Goal: Task Accomplishment & Management: Manage account settings

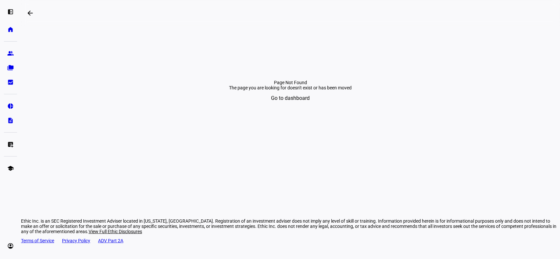
click at [3, 12] on div "left_panel_open home Home Advisors group Prospects folder_copy Households bid_l…" at bounding box center [10, 129] width 21 height 259
click at [9, 13] on eth-mat-symbol "left_panel_open" at bounding box center [10, 12] width 7 height 7
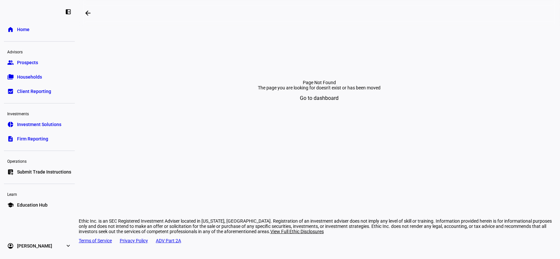
click at [43, 61] on link "group Prospects" at bounding box center [39, 62] width 71 height 13
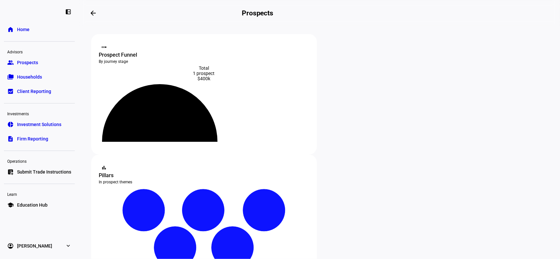
click at [273, 14] on h2 "Prospects" at bounding box center [257, 13] width 31 height 8
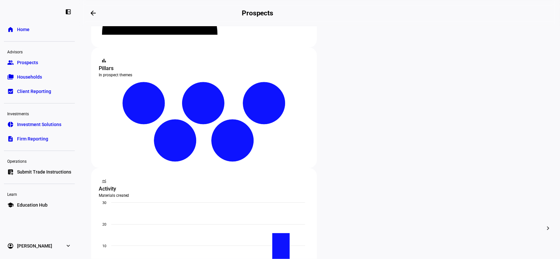
scroll to position [109, 0]
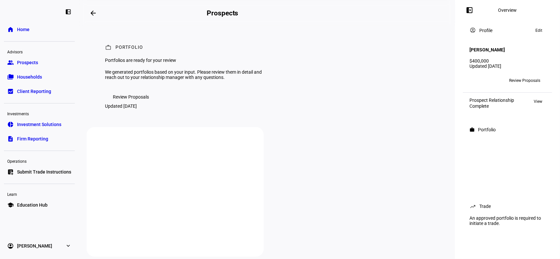
scroll to position [178, 0]
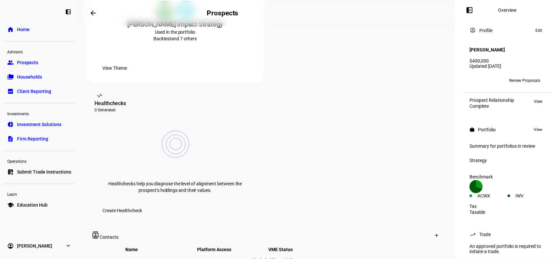
click at [142, 204] on span "Create Healthcheck" at bounding box center [122, 210] width 40 height 13
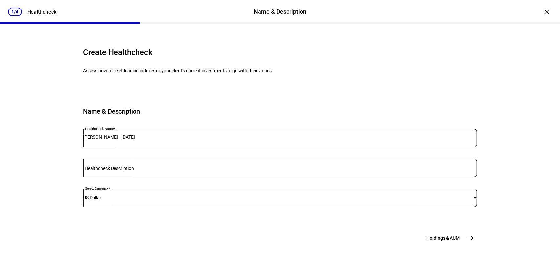
scroll to position [67, 0]
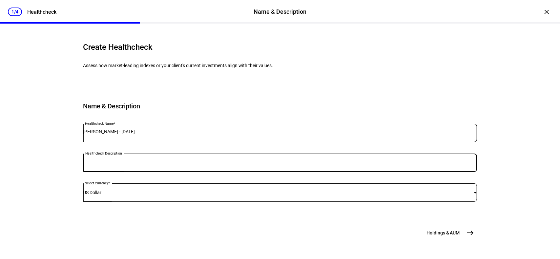
click at [159, 159] on input "Healthcheck Description" at bounding box center [280, 161] width 394 height 5
click at [464, 234] on span "east" at bounding box center [470, 233] width 13 height 13
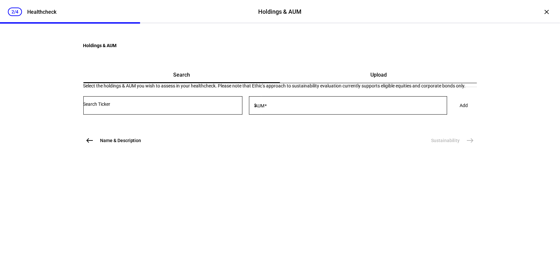
scroll to position [0, 0]
click at [198, 107] on input "Number" at bounding box center [162, 104] width 159 height 5
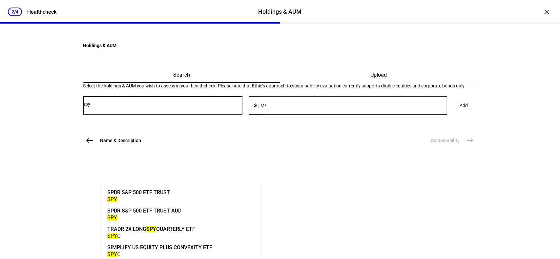
type input "spy"
click at [199, 194] on mat-option "SPDR S&P 500 ETF TRUST SPY" at bounding box center [181, 195] width 159 height 18
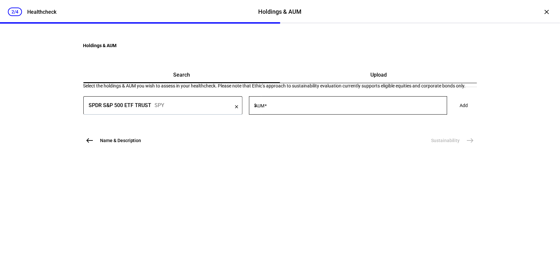
click at [295, 115] on div at bounding box center [352, 105] width 189 height 18
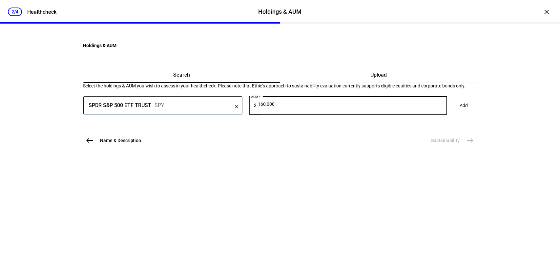
type input "160,000"
click at [460, 112] on span "Add" at bounding box center [464, 105] width 8 height 13
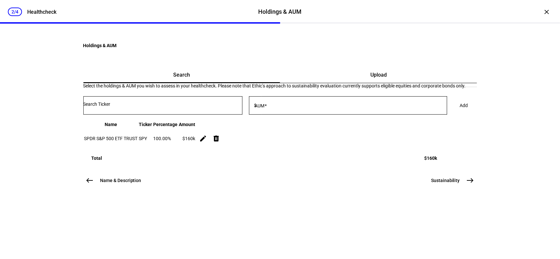
click at [464, 187] on span "east" at bounding box center [470, 180] width 13 height 13
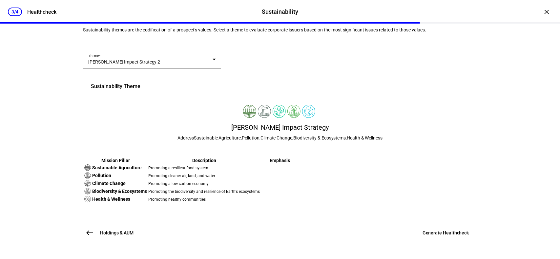
scroll to position [176, 0]
click at [430, 239] on span at bounding box center [446, 233] width 62 height 16
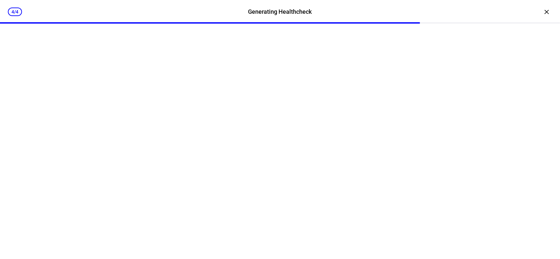
scroll to position [0, 0]
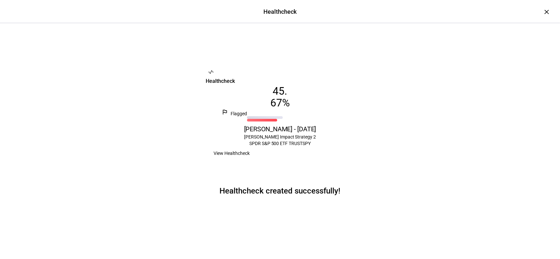
click at [250, 157] on span "View Healthcheck" at bounding box center [232, 153] width 36 height 13
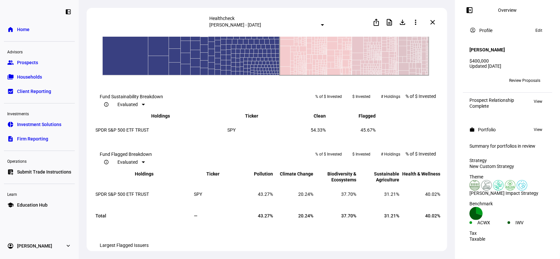
scroll to position [481, 0]
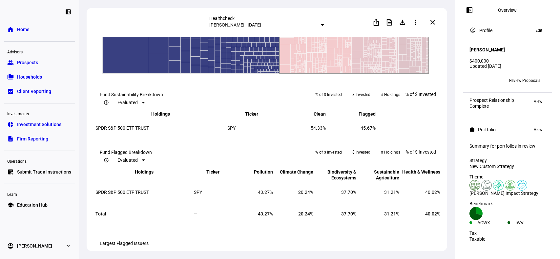
click at [348, 74] on rect at bounding box center [354, 8] width 149 height 131
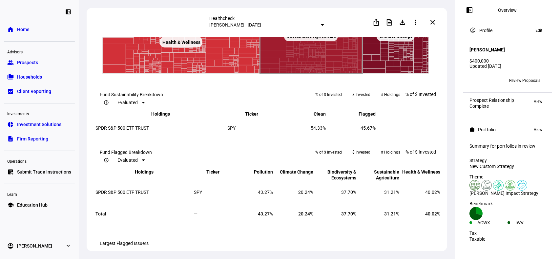
click at [315, 39] on text "Sustainable Agriculture ​ Sustainable Agriculture" at bounding box center [312, 35] width 50 height 5
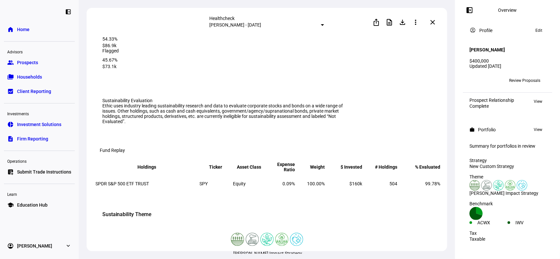
scroll to position [0, 0]
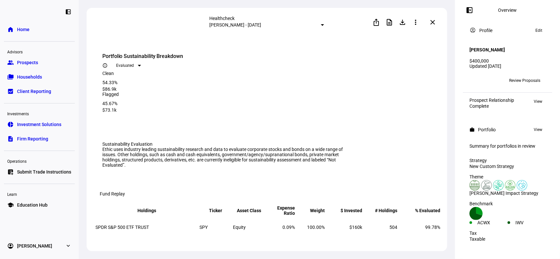
click at [432, 23] on mat-icon "close" at bounding box center [433, 22] width 8 height 8
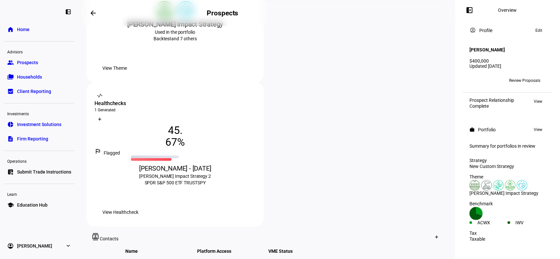
click at [138, 206] on span "View Healthcheck" at bounding box center [120, 212] width 36 height 13
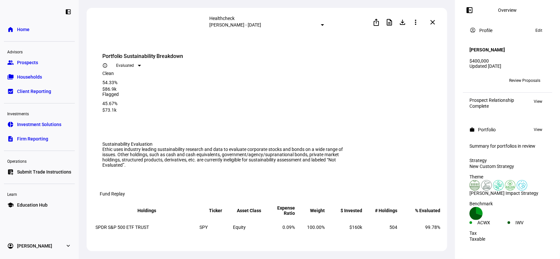
click at [433, 23] on mat-icon "close" at bounding box center [433, 22] width 8 height 8
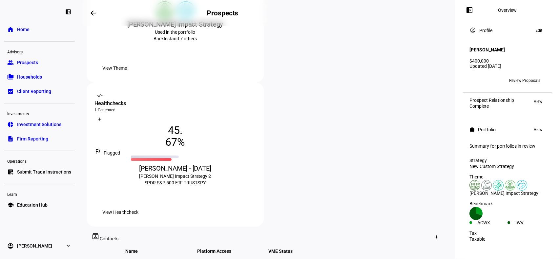
click at [138, 206] on span "View Healthcheck" at bounding box center [120, 212] width 36 height 13
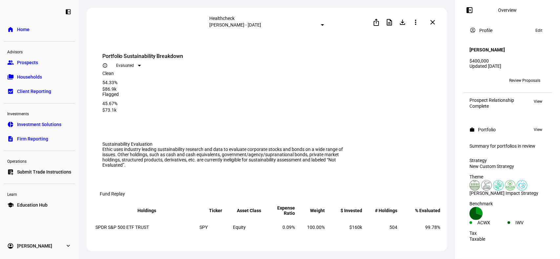
drag, startPoint x: 289, startPoint y: 18, endPoint x: 286, endPoint y: 25, distance: 6.8
click at [287, 26] on eth-card-header-central-content "Healthcheck [PERSON_NAME] - [DATE]" at bounding box center [267, 22] width 115 height 13
click at [261, 24] on mat-select-trigger "[PERSON_NAME] - [DATE]" at bounding box center [236, 24] width 52 height 5
click at [377, 24] on div at bounding box center [280, 129] width 560 height 259
click at [421, 63] on div "Portfolio Sustainability Breakdown info_outline Evaluated" at bounding box center [267, 61] width 331 height 18
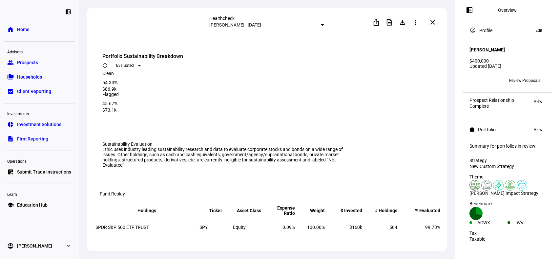
click at [141, 65] on div at bounding box center [139, 66] width 3 height 2
click at [411, 82] on mat-option "All" at bounding box center [413, 84] width 33 height 10
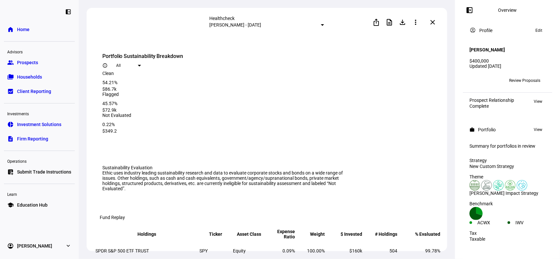
click at [138, 63] on div "All" at bounding box center [127, 65] width 22 height 5
click at [376, 22] on div at bounding box center [280, 129] width 560 height 259
click at [376, 24] on mat-icon "ios_share" at bounding box center [376, 22] width 8 height 8
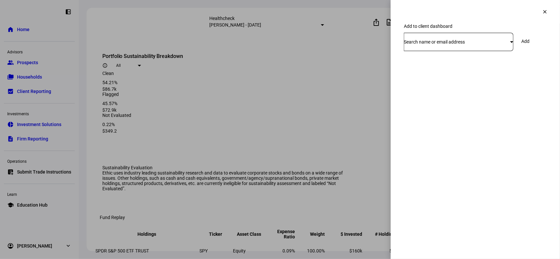
click at [372, 75] on div at bounding box center [280, 129] width 560 height 259
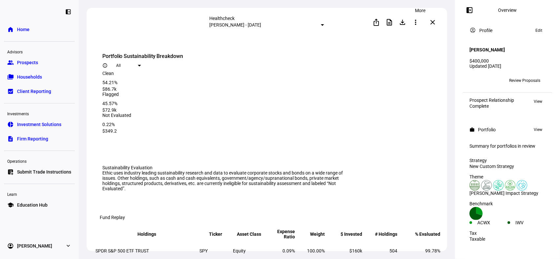
click at [423, 23] on span at bounding box center [416, 22] width 16 height 16
click at [413, 53] on span "Delete" at bounding box center [410, 55] width 12 height 5
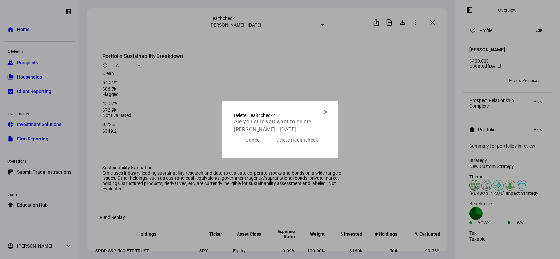
click at [281, 147] on span "Delete Healthcheck" at bounding box center [297, 140] width 42 height 13
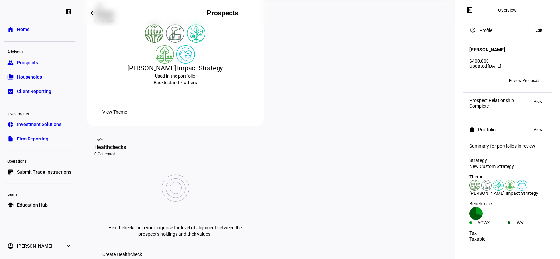
scroll to position [266, 0]
